Goal: Task Accomplishment & Management: Use online tool/utility

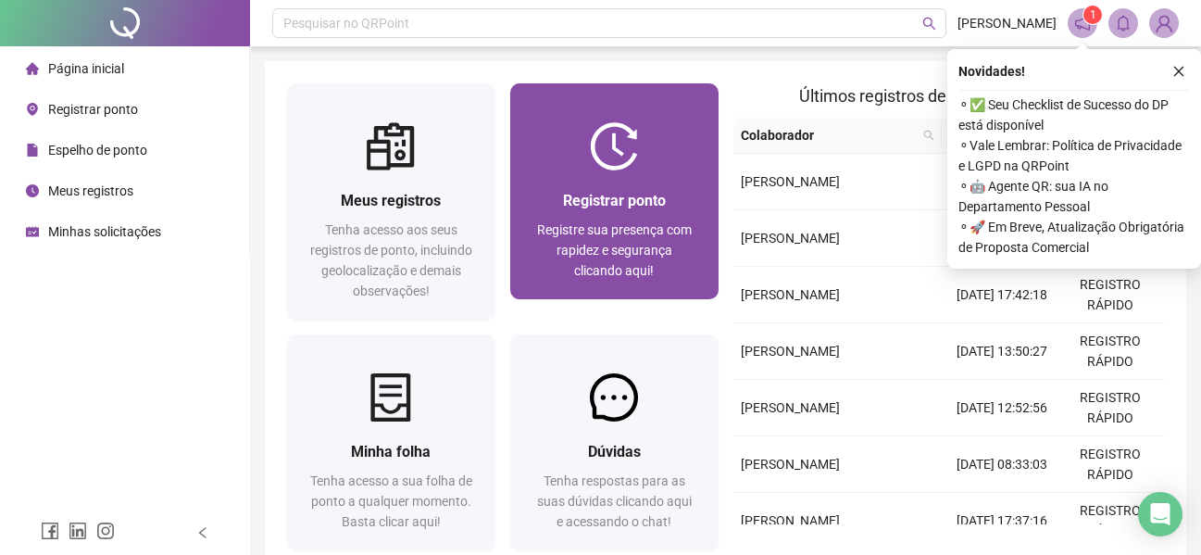
click at [592, 207] on span "Registrar ponto" at bounding box center [614, 201] width 103 height 18
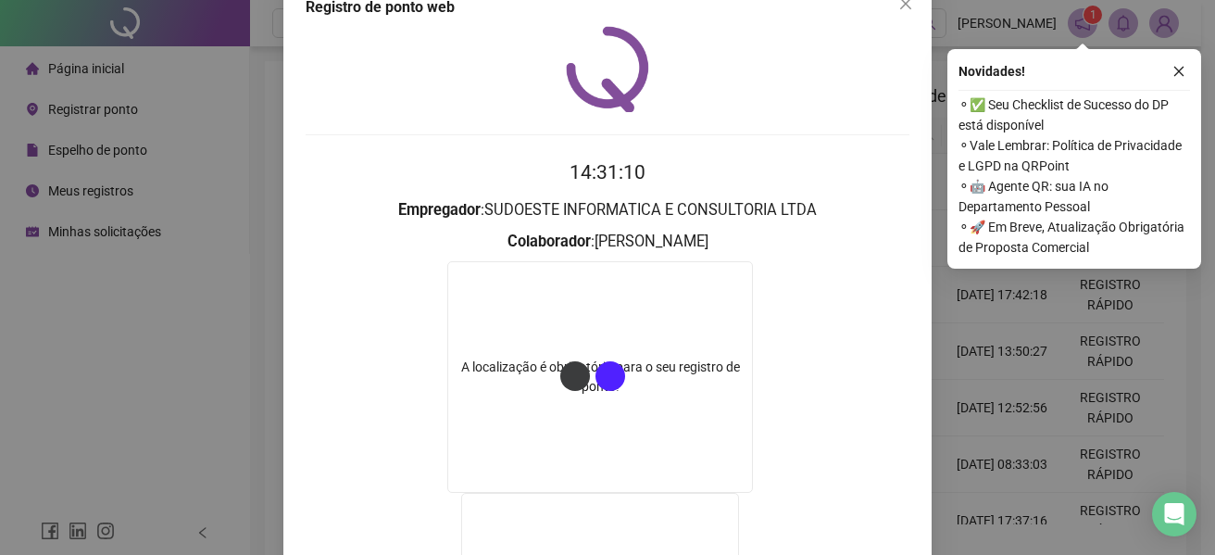
scroll to position [25, 0]
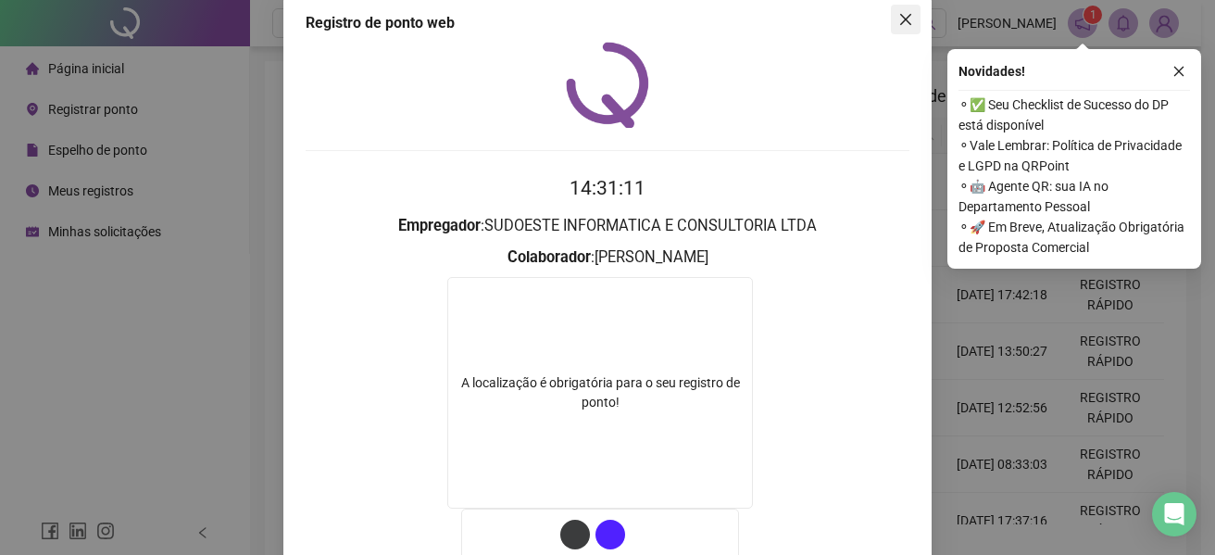
click at [910, 17] on span "Close" at bounding box center [906, 19] width 30 height 15
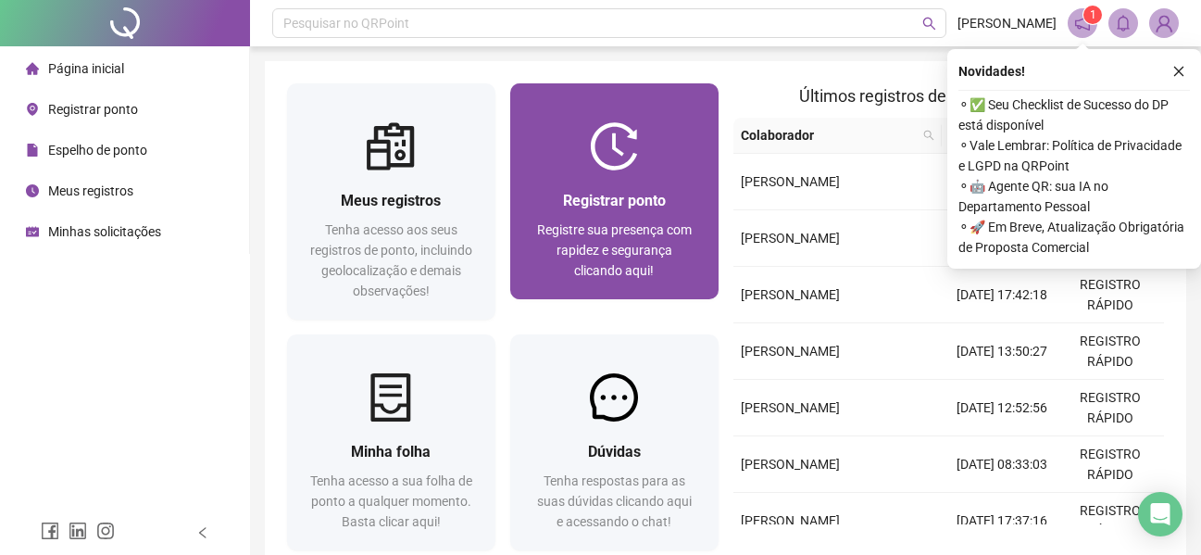
click at [659, 162] on div at bounding box center [614, 146] width 208 height 48
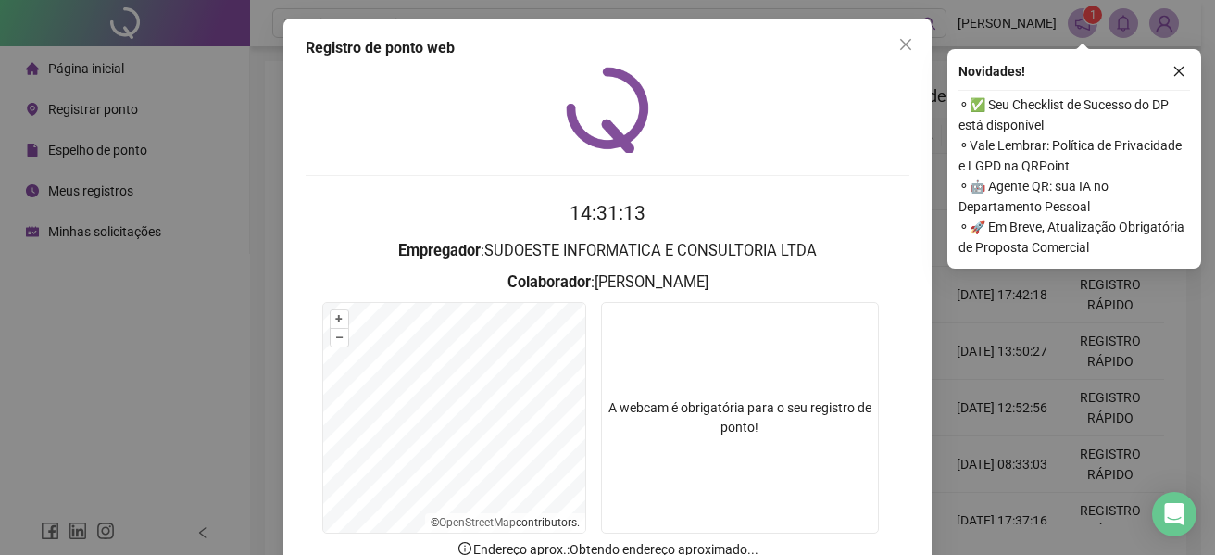
scroll to position [128, 0]
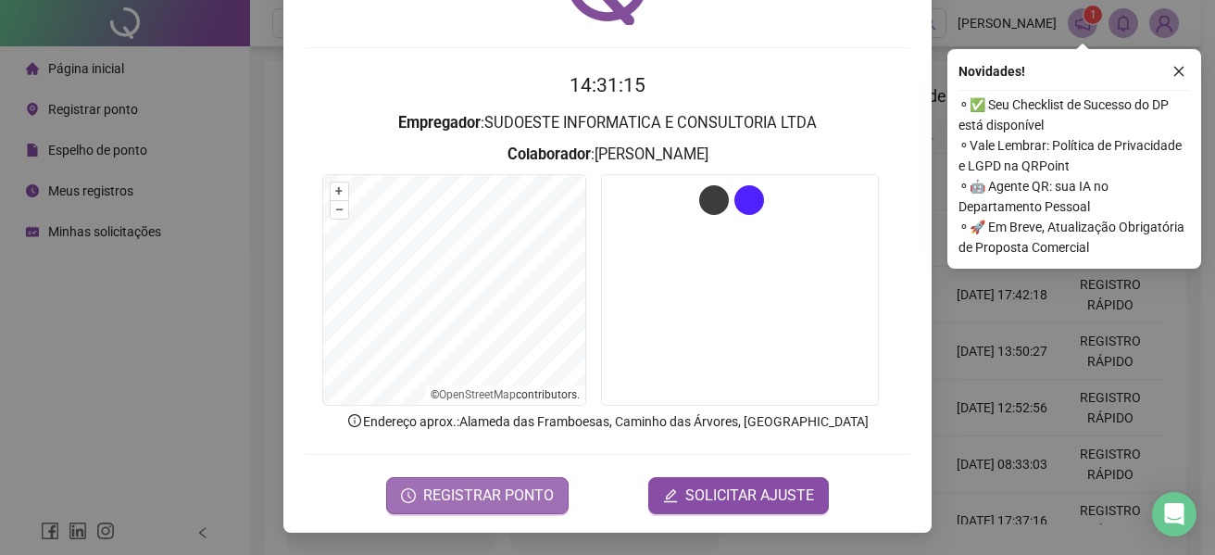
click at [494, 499] on span "REGISTRAR PONTO" at bounding box center [488, 495] width 131 height 22
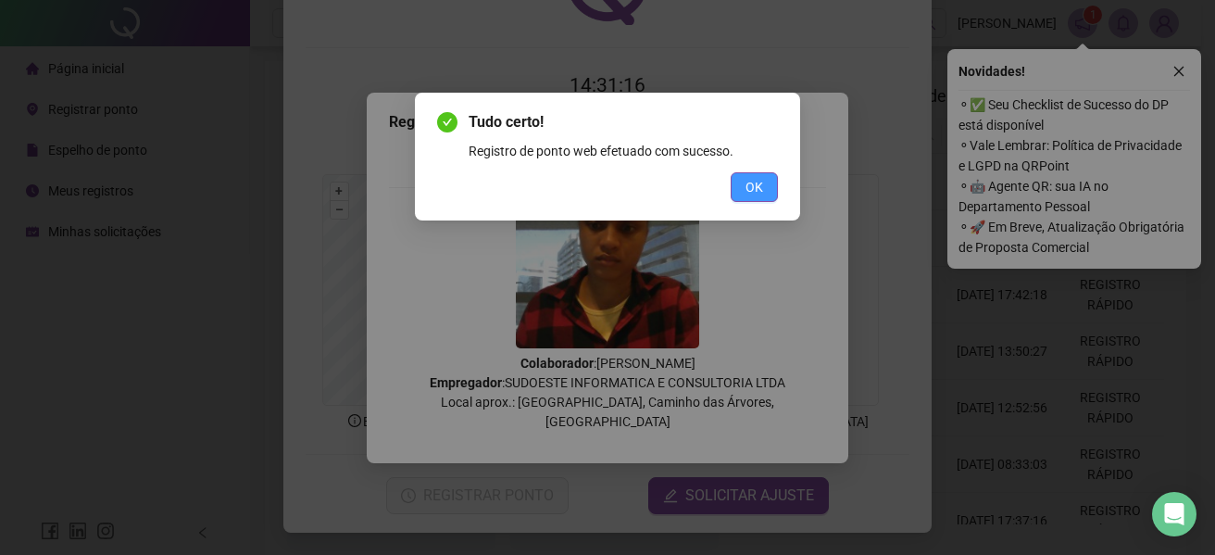
click at [774, 186] on button "OK" at bounding box center [754, 187] width 47 height 30
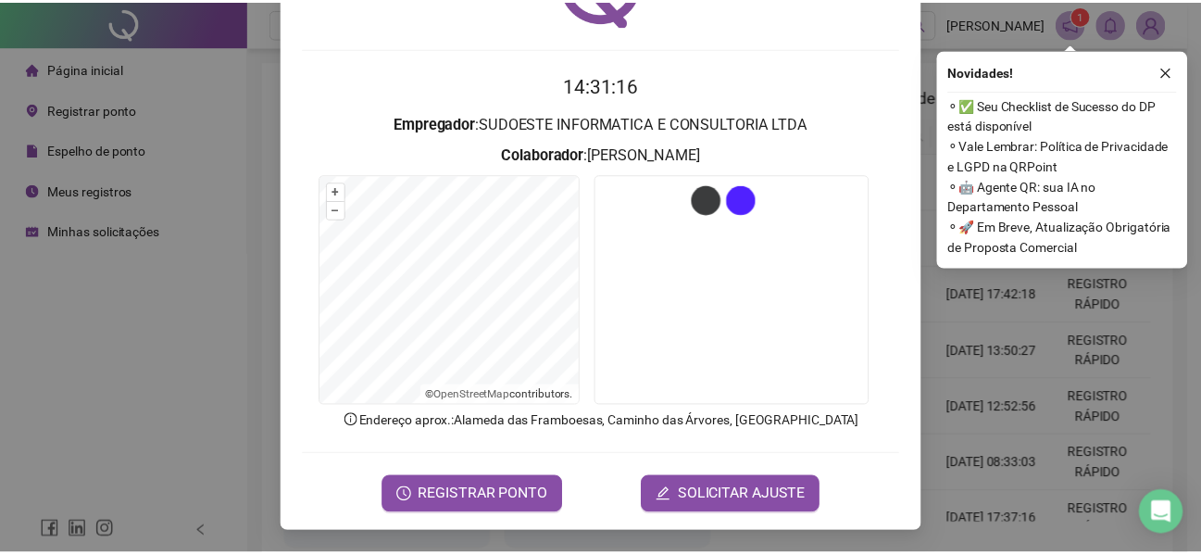
scroll to position [0, 0]
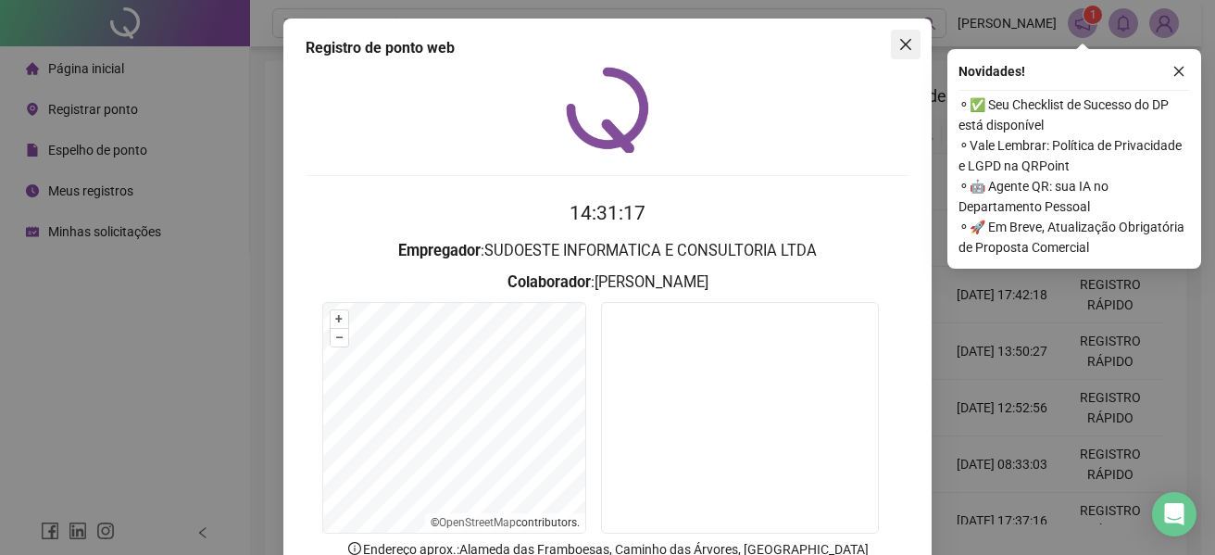
click at [903, 31] on button "Close" at bounding box center [906, 45] width 30 height 30
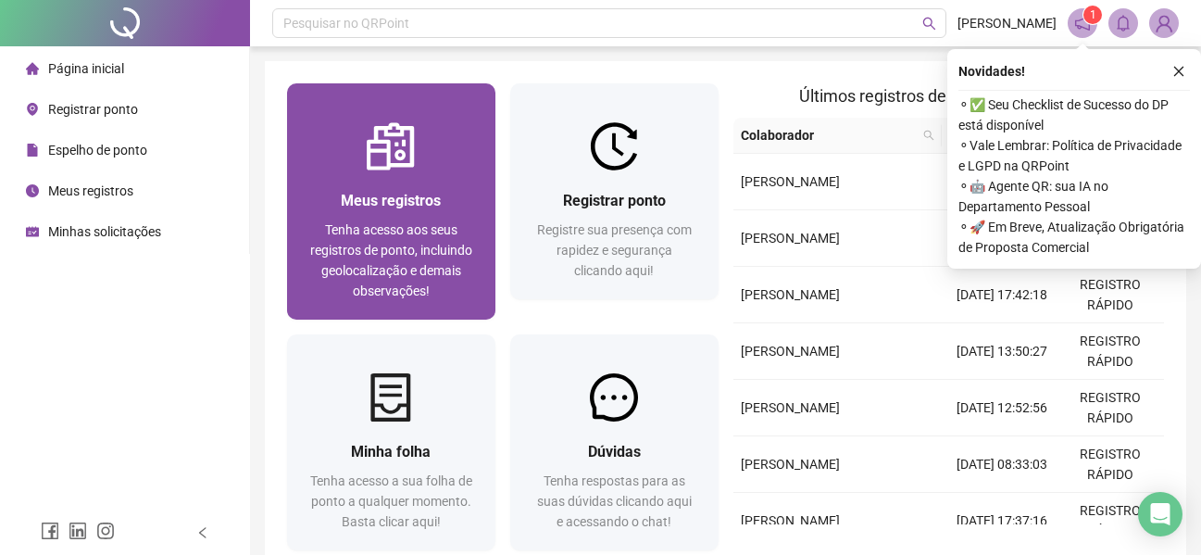
click at [332, 257] on span "Tenha acesso aos seus registros de ponto, incluindo geolocalização e demais obs…" at bounding box center [391, 260] width 162 height 76
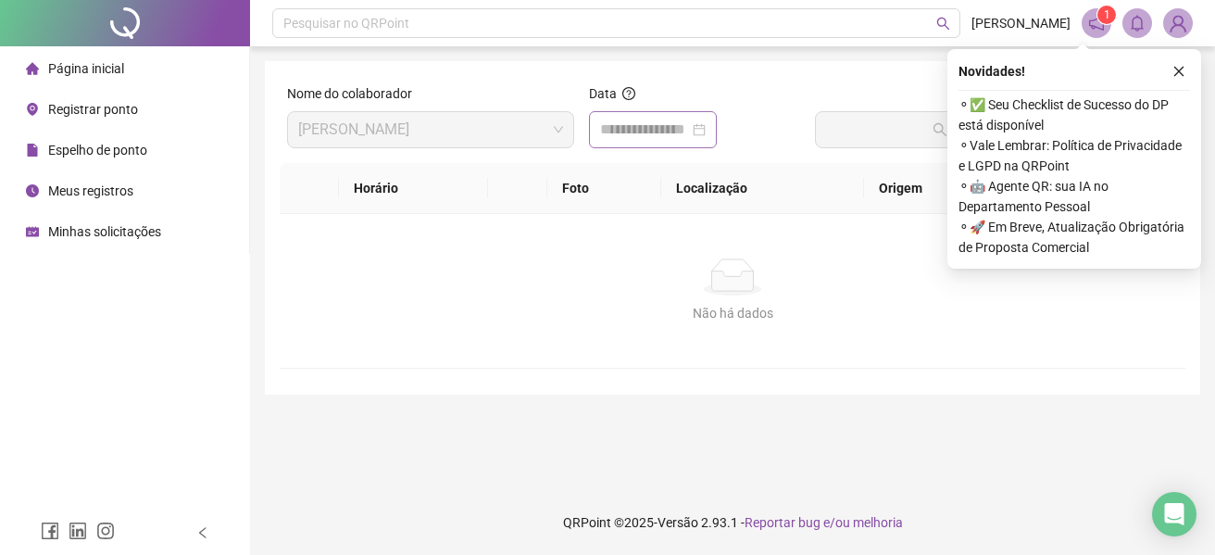
click at [706, 130] on div at bounding box center [653, 130] width 106 height 22
type input "**********"
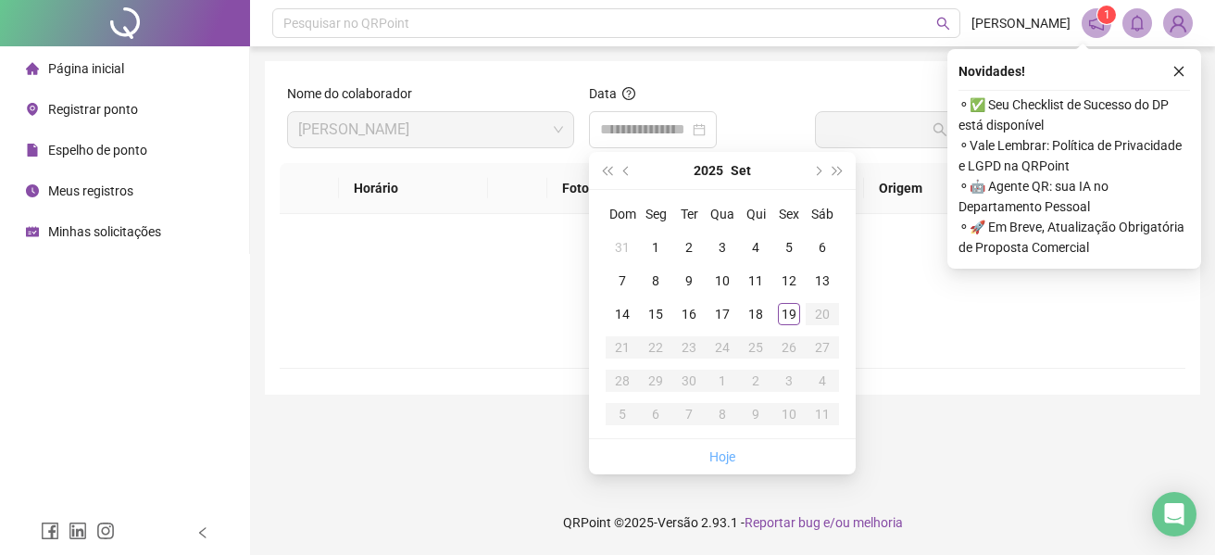
click at [717, 453] on link "Hoje" at bounding box center [722, 456] width 26 height 15
type input "**********"
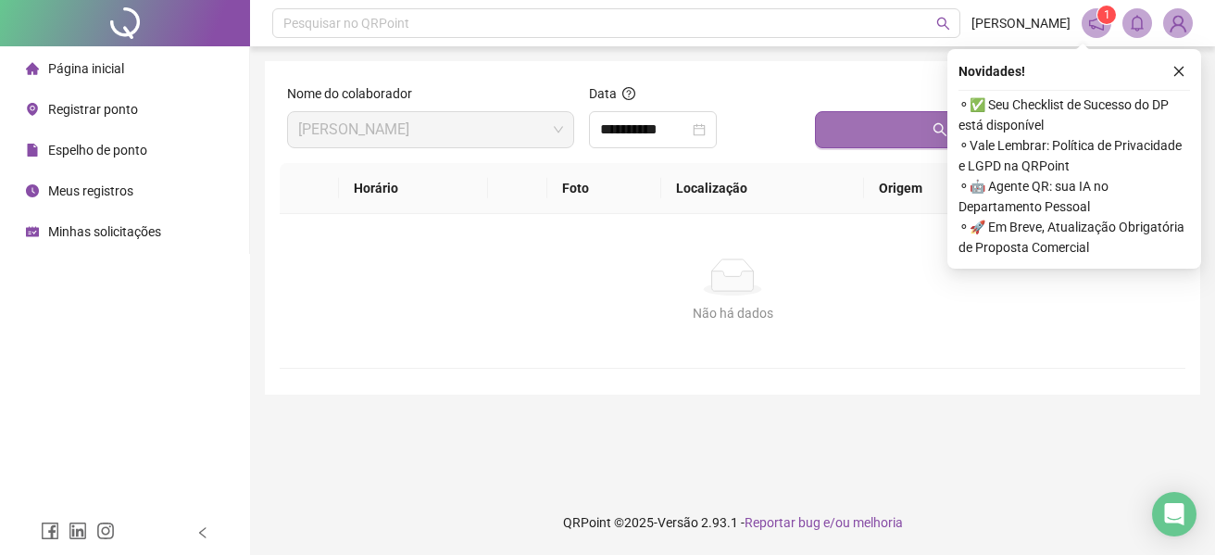
click at [859, 125] on button "Buscar registros" at bounding box center [996, 129] width 363 height 37
